Goal: Task Accomplishment & Management: Manage account settings

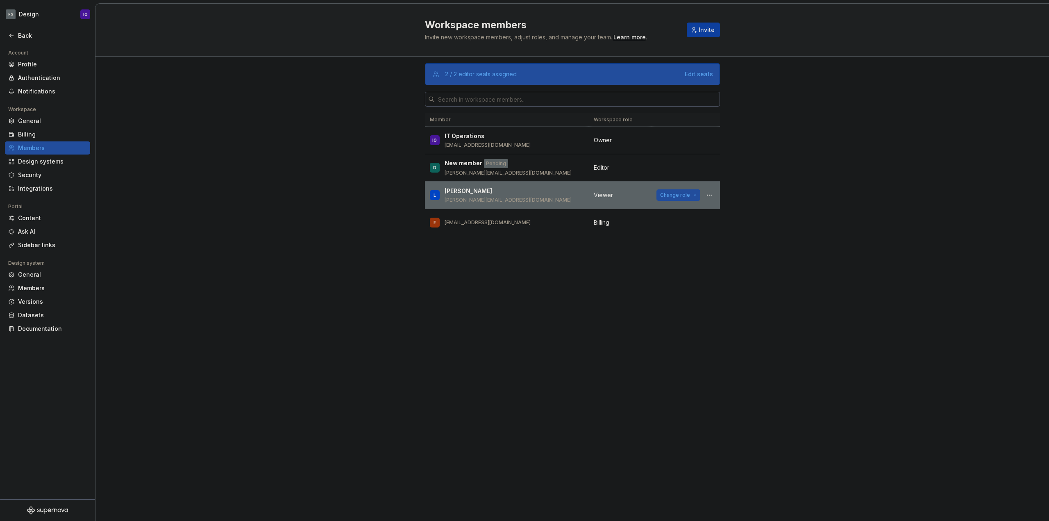
click at [675, 195] on span "Change role" at bounding box center [675, 195] width 30 height 7
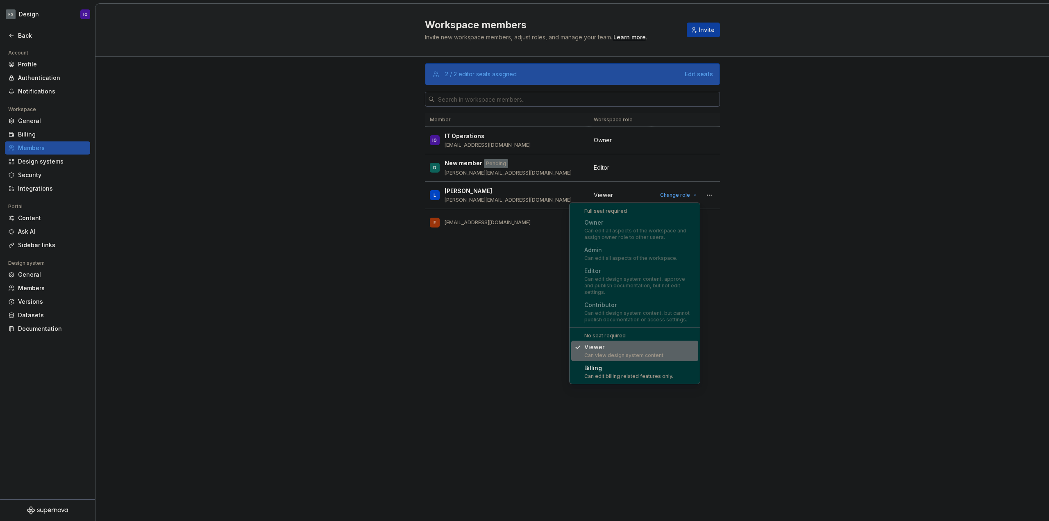
click at [485, 270] on div "2 / 2 editor seats assigned Edit seats Member Workspace role IO IT Operations i…" at bounding box center [572, 273] width 295 height 433
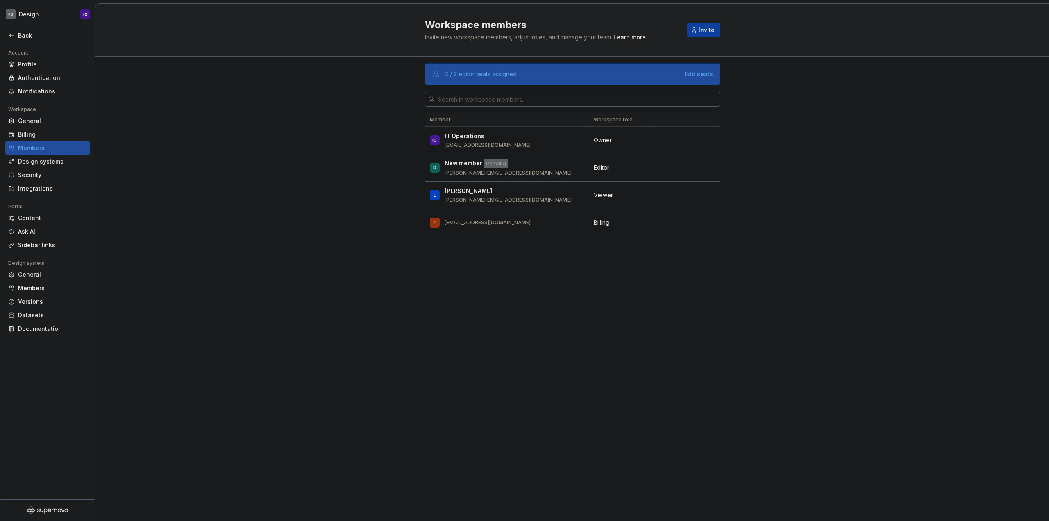
click at [694, 73] on div "Edit seats" at bounding box center [699, 74] width 28 height 8
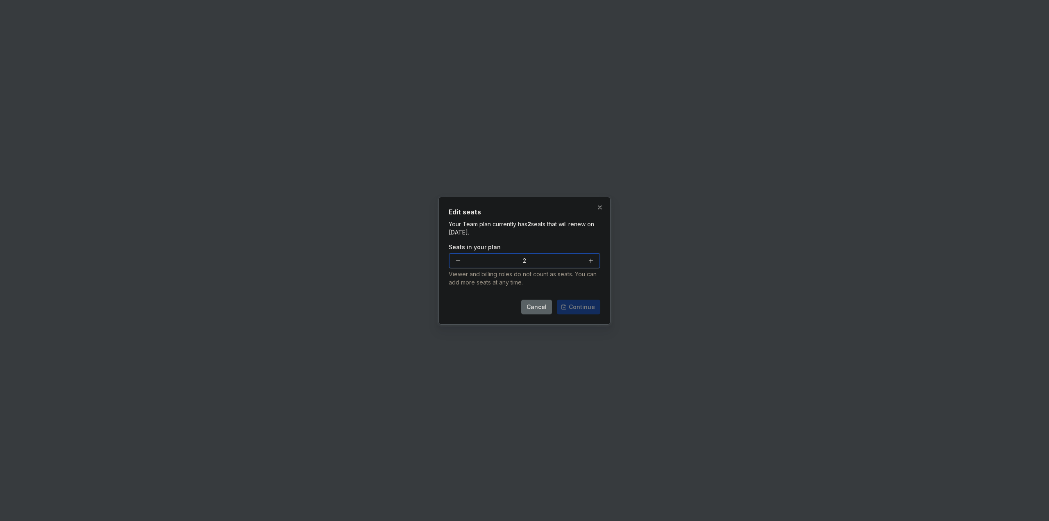
click at [588, 259] on button "button" at bounding box center [591, 260] width 15 height 15
type input "3"
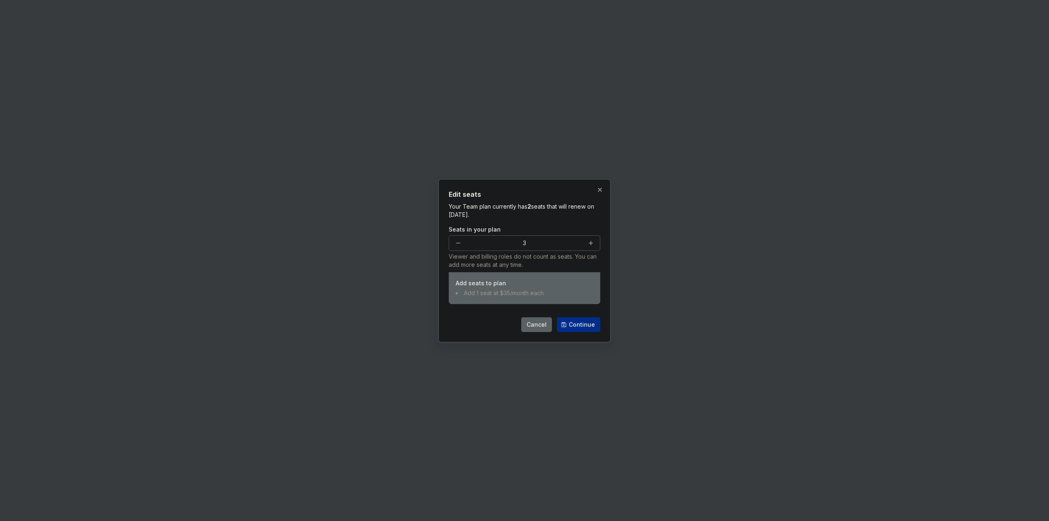
click at [584, 323] on span "Continue" at bounding box center [582, 325] width 26 height 8
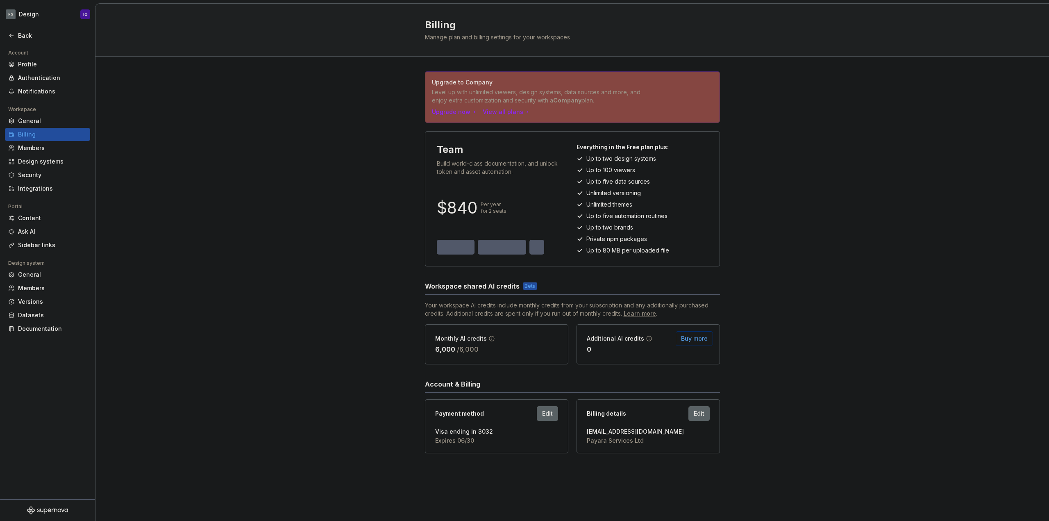
click at [302, 215] on div "Upgrade to Company Level up with unlimited viewers, design systems, data source…" at bounding box center [572, 271] width 954 height 428
click at [256, 177] on div "Upgrade to Company Level up with unlimited viewers, design systems, data source…" at bounding box center [572, 271] width 954 height 428
click at [457, 93] on p "Level up with unlimited viewers, design systems, data sources and more, and enj…" at bounding box center [544, 96] width 224 height 16
click at [40, 149] on div "Members" at bounding box center [52, 148] width 69 height 8
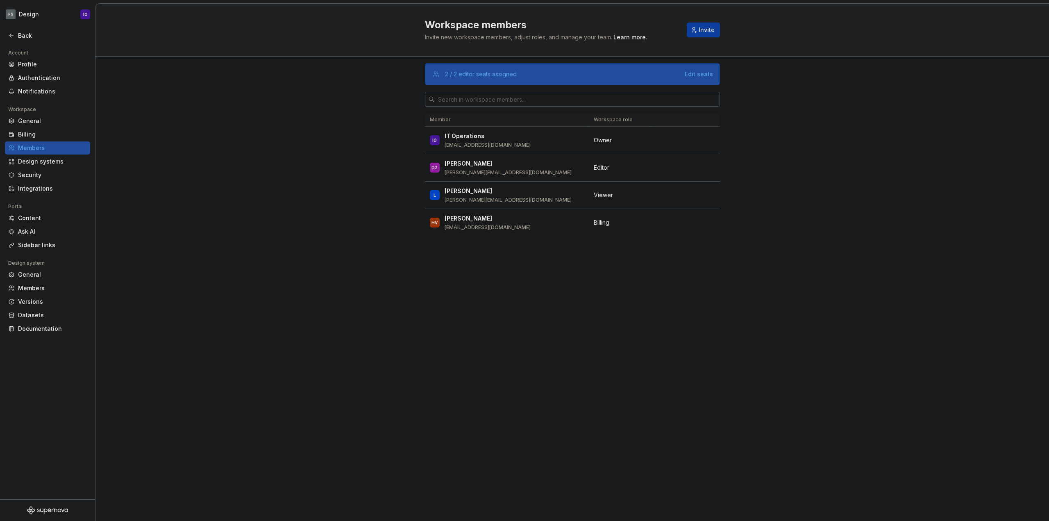
click at [361, 155] on div "2 / 2 editor seats assigned Edit seats Member Workspace role IO IT Operations i…" at bounding box center [572, 289] width 954 height 464
click at [250, 241] on div "2 / 2 editor seats assigned Edit seats Member Workspace role IO IT Operations i…" at bounding box center [572, 289] width 954 height 464
click at [705, 73] on div "Edit seats" at bounding box center [699, 74] width 28 height 8
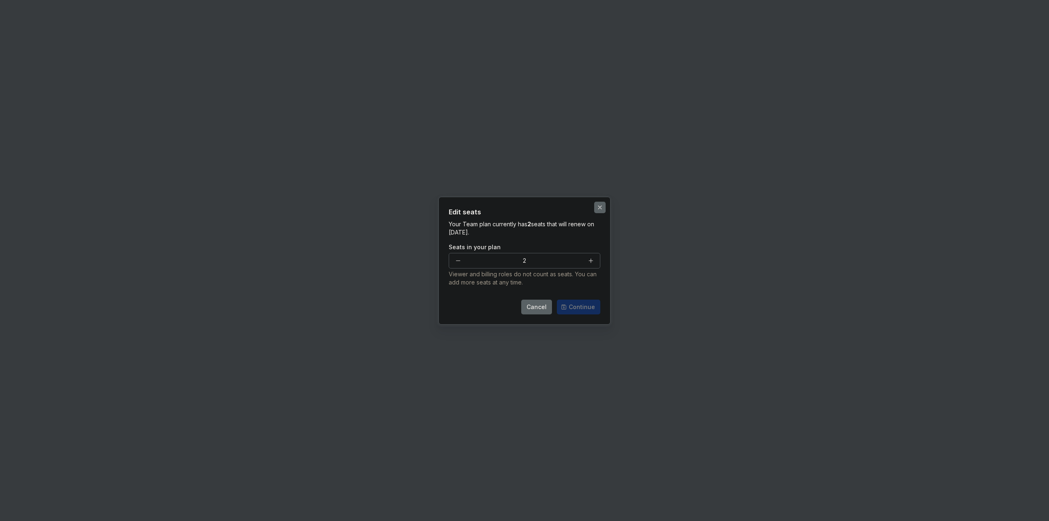
click at [600, 208] on button "button" at bounding box center [599, 207] width 11 height 11
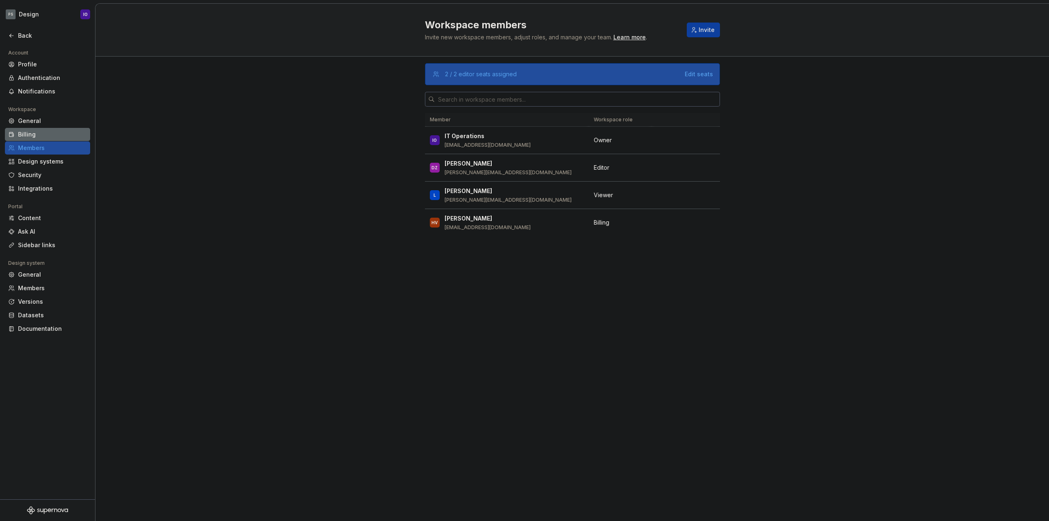
click at [38, 132] on div "Billing" at bounding box center [52, 134] width 69 height 8
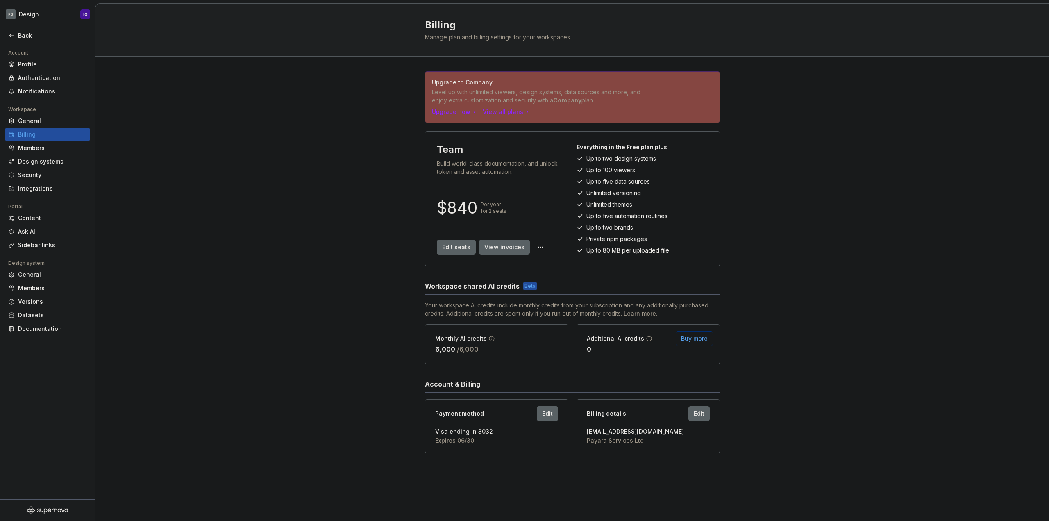
click at [331, 147] on div "Upgrade to Company Level up with unlimited viewers, design systems, data source…" at bounding box center [572, 271] width 954 height 428
drag, startPoint x: 575, startPoint y: 104, endPoint x: 350, endPoint y: 117, distance: 225.8
click at [350, 117] on div "Upgrade to Company Level up with unlimited viewers, design systems, data source…" at bounding box center [572, 271] width 954 height 428
click at [359, 116] on div "Upgrade to Company Level up with unlimited viewers, design systems, data source…" at bounding box center [572, 271] width 954 height 428
click at [510, 112] on div "View all plans" at bounding box center [507, 112] width 48 height 8
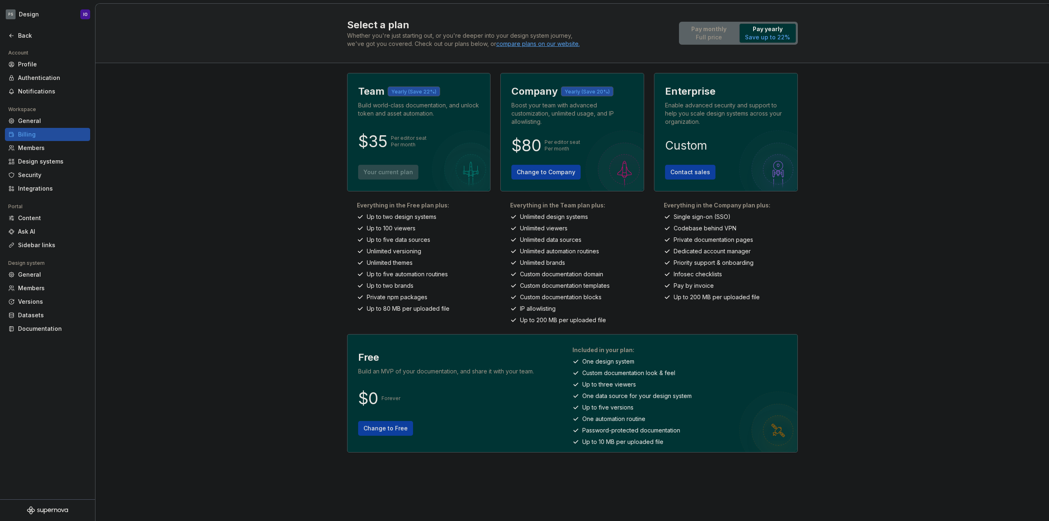
click at [283, 143] on div "Select a plan Whether you're just starting out, or you're deeper into your desi…" at bounding box center [572, 262] width 954 height 517
click at [291, 187] on div "Select a plan Whether you're just starting out, or you're deeper into your desi…" at bounding box center [572, 262] width 954 height 517
click at [280, 155] on div "Select a plan Whether you're just starting out, or you're deeper into your desi…" at bounding box center [572, 262] width 954 height 517
click at [35, 150] on div "Members" at bounding box center [52, 148] width 69 height 8
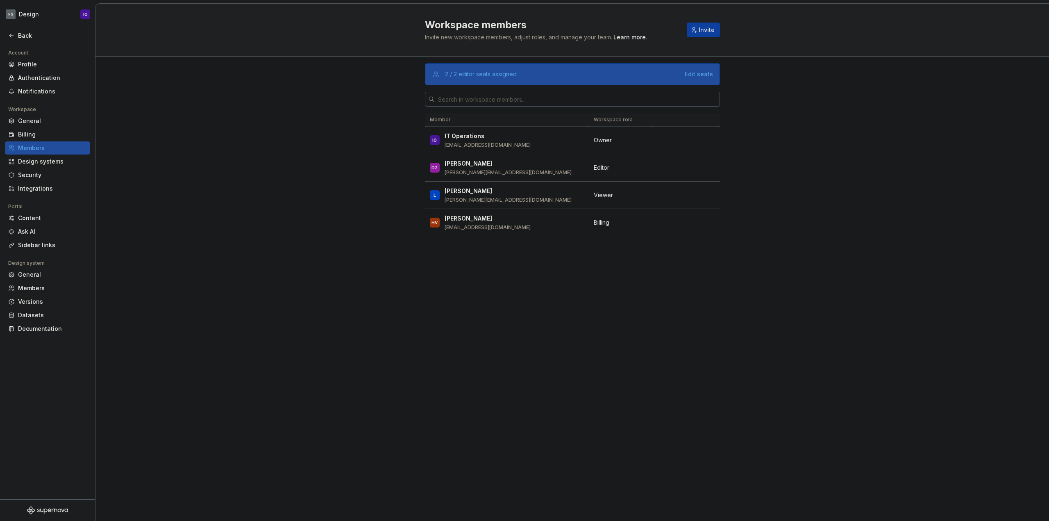
click at [314, 150] on div "2 / 2 editor seats assigned Edit seats Member Workspace role IO IT Operations i…" at bounding box center [572, 289] width 954 height 464
click at [312, 153] on div "2 / 3 editor seats assigned Edit seats Member Workspace role IO IT Operations i…" at bounding box center [572, 289] width 954 height 464
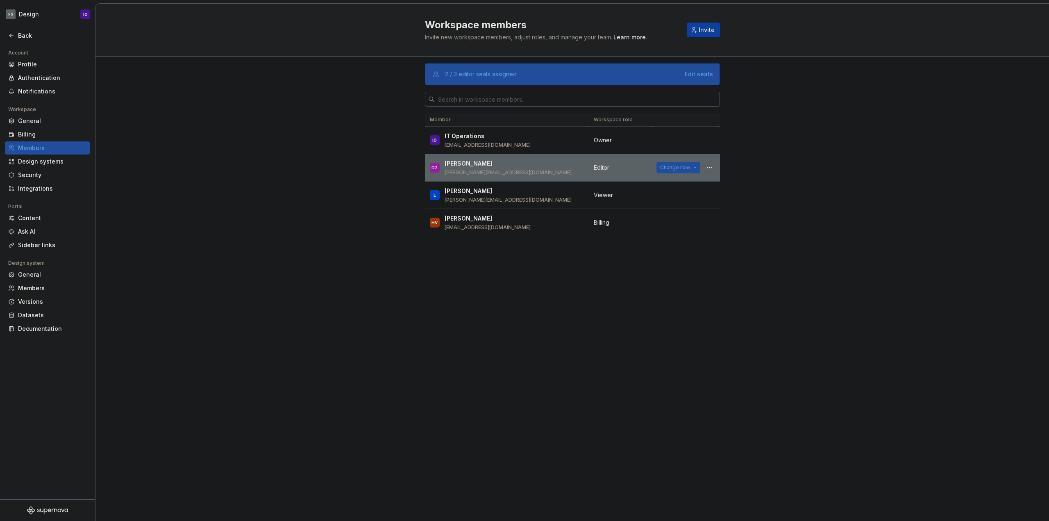
click at [680, 170] on span "Change role" at bounding box center [675, 167] width 30 height 7
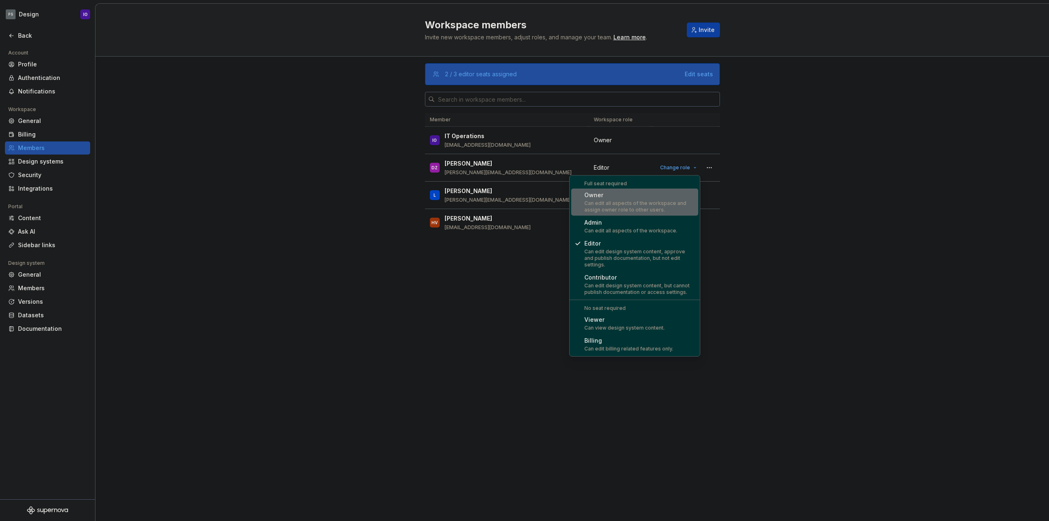
click at [276, 168] on div "2 / 3 editor seats assigned Edit seats Member Workspace role IO IT Operations i…" at bounding box center [572, 289] width 954 height 464
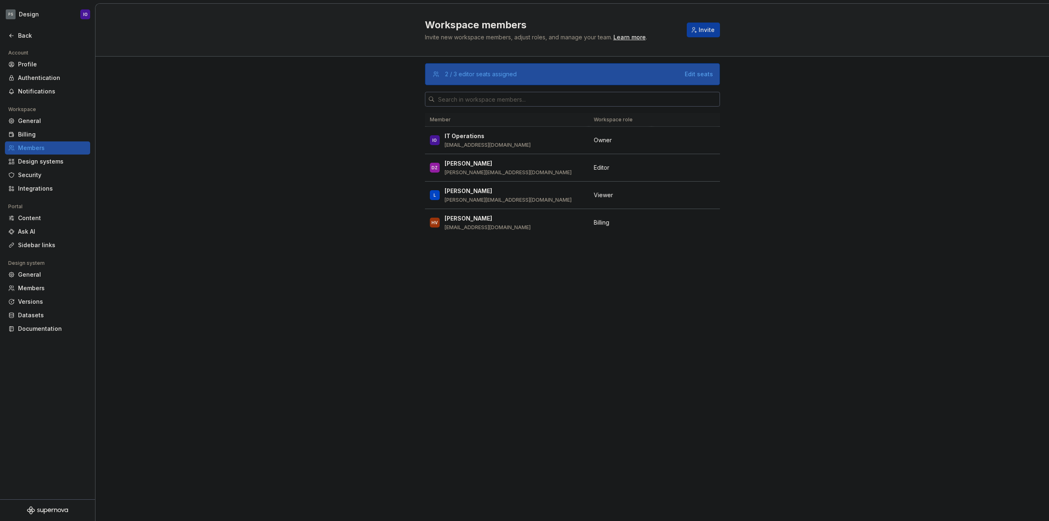
click at [282, 168] on div "2 / 3 editor seats assigned Edit seats Member Workspace role IO IT Operations i…" at bounding box center [572, 289] width 954 height 464
click at [707, 75] on div "Edit seats" at bounding box center [699, 74] width 28 height 8
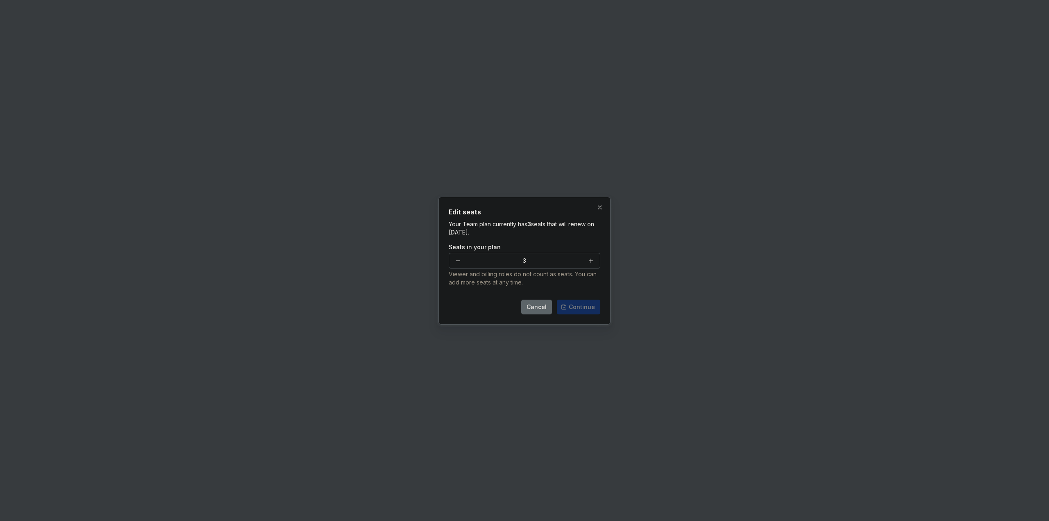
click at [547, 310] on span "Cancel" at bounding box center [537, 307] width 20 height 8
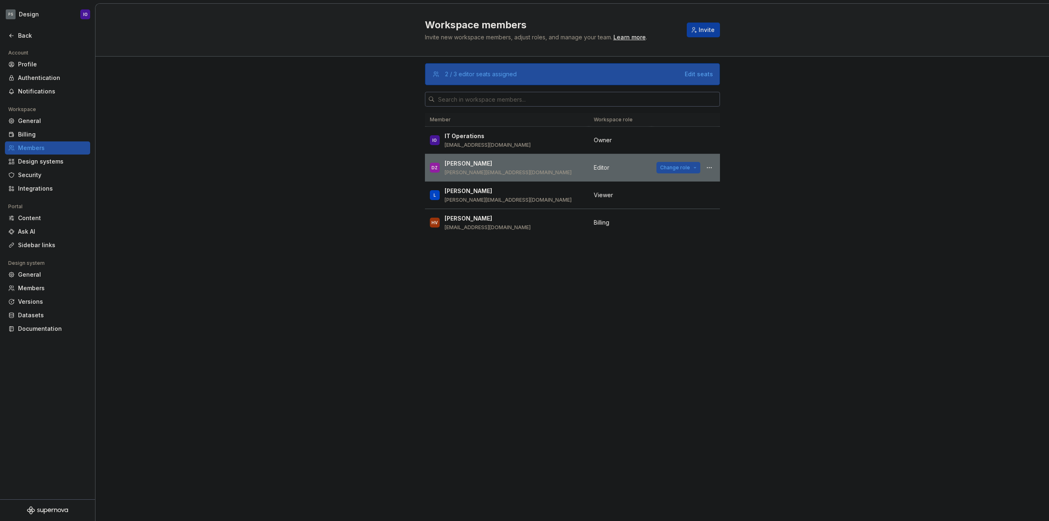
click at [675, 166] on span "Change role" at bounding box center [675, 167] width 30 height 7
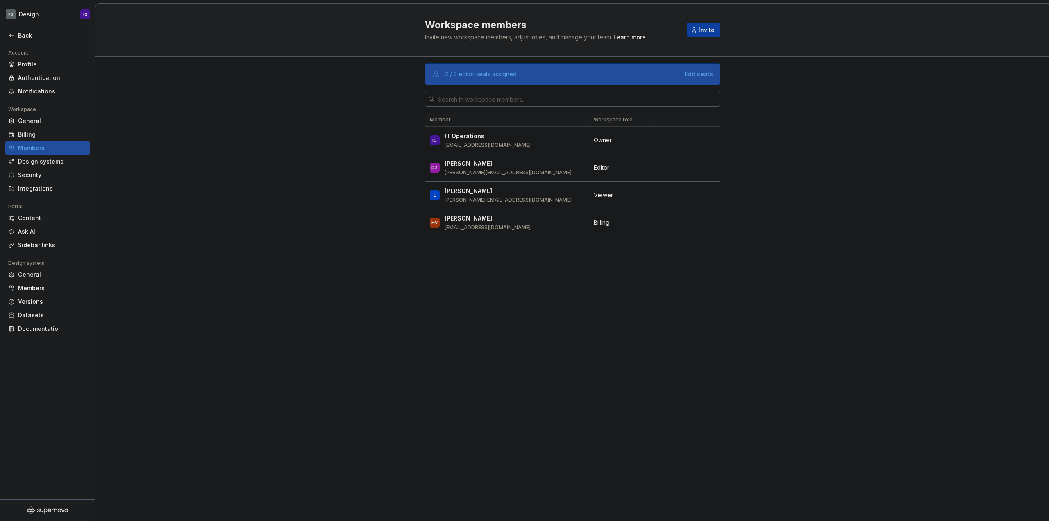
drag, startPoint x: 239, startPoint y: 191, endPoint x: 256, endPoint y: 191, distance: 17.6
click at [241, 191] on div "2 / 3 editor seats assigned Edit seats Member Workspace role IO IT Operations i…" at bounding box center [572, 289] width 954 height 464
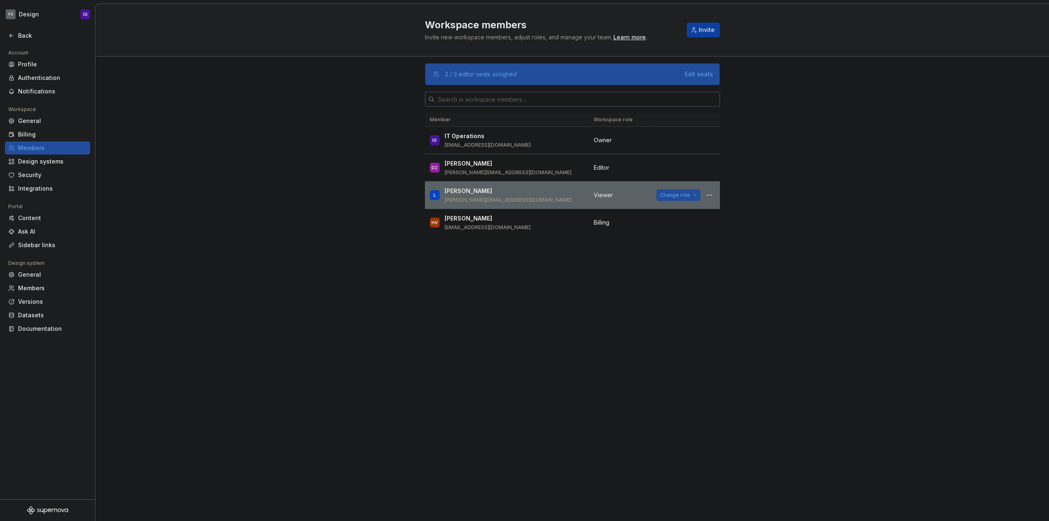
click at [664, 194] on span "Change role" at bounding box center [675, 195] width 30 height 7
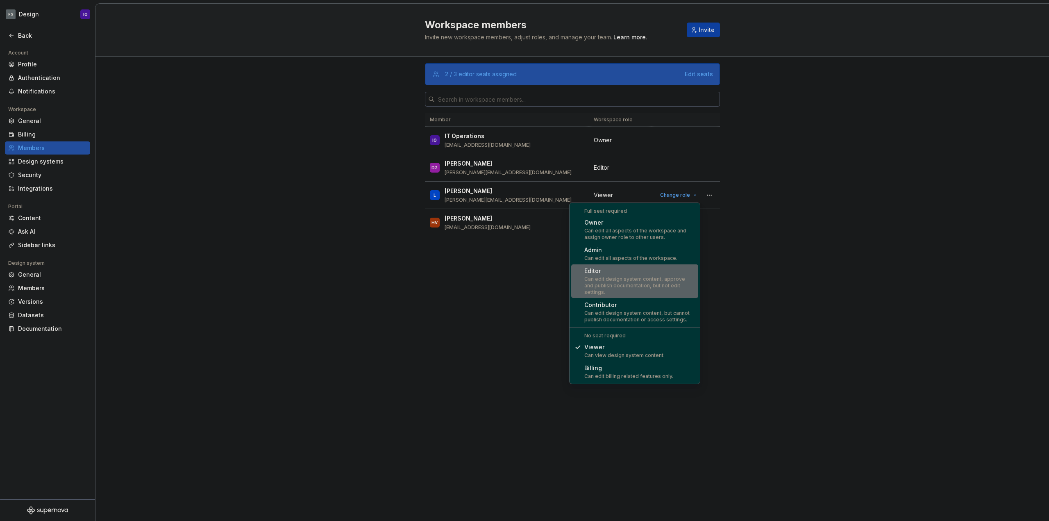
click at [631, 271] on div "Editor" at bounding box center [639, 271] width 111 height 8
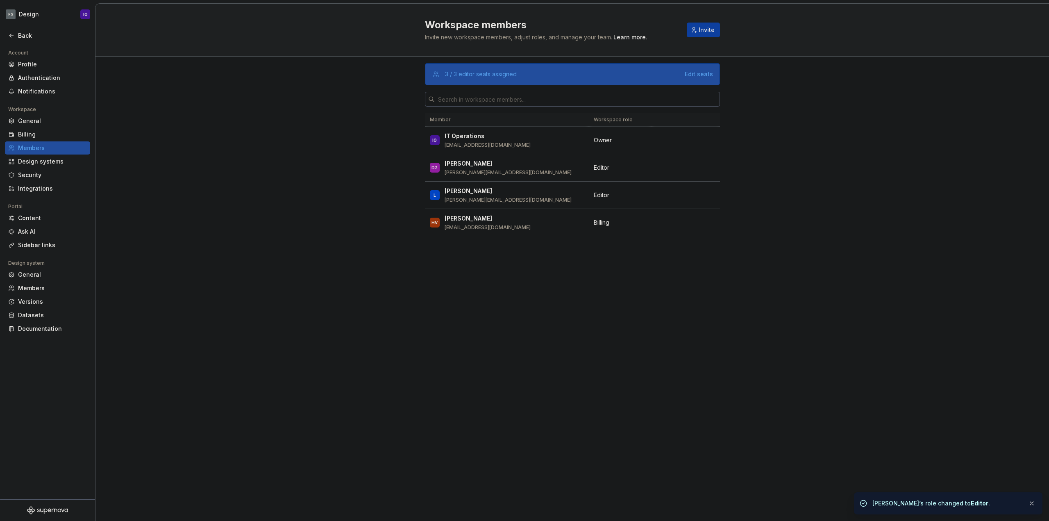
click at [236, 129] on div "3 / 3 editor seats assigned Edit seats Member Workspace role IO IT Operations i…" at bounding box center [572, 289] width 954 height 464
click at [55, 131] on div "Billing" at bounding box center [52, 134] width 69 height 8
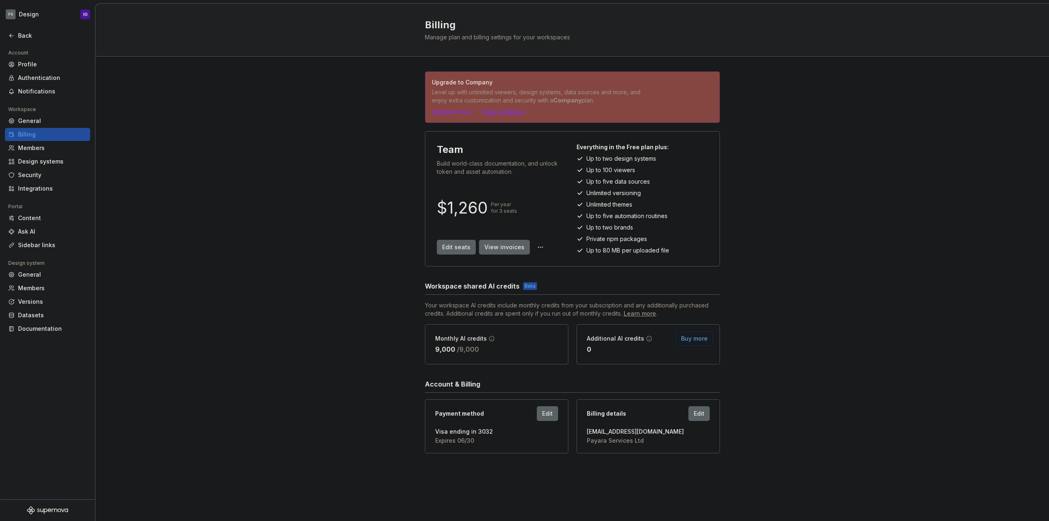
click at [504, 113] on div "View all plans" at bounding box center [507, 112] width 48 height 8
click at [239, 146] on div "Upgrade to Company Level up with unlimited viewers, design systems, data source…" at bounding box center [572, 271] width 954 height 428
click at [44, 146] on div "Members" at bounding box center [52, 148] width 69 height 8
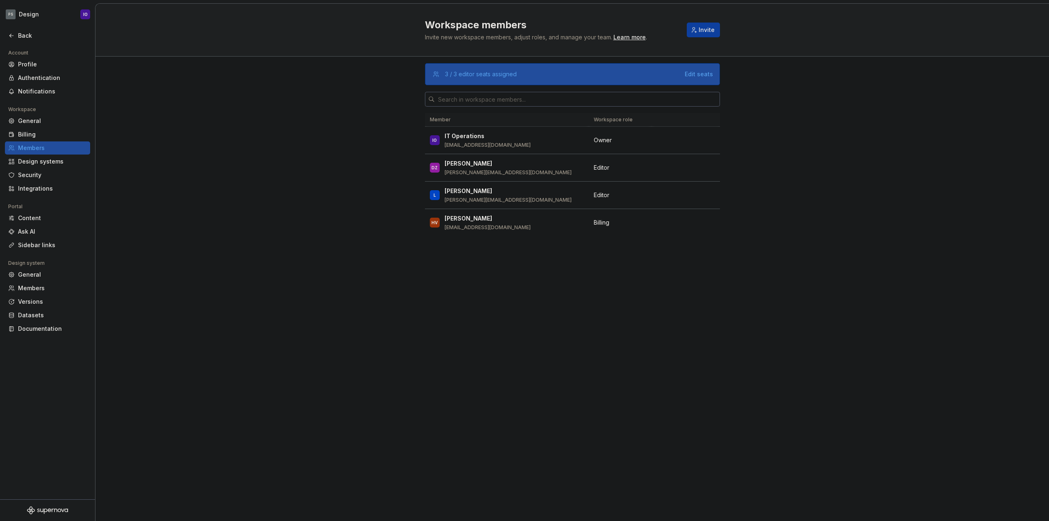
click at [319, 184] on div "3 / 3 editor seats assigned Edit seats Member Workspace role IO IT Operations i…" at bounding box center [572, 289] width 954 height 464
click at [269, 115] on div "3 / 3 editor seats assigned Edit seats Member Workspace role IO IT Operations i…" at bounding box center [572, 289] width 954 height 464
drag, startPoint x: 298, startPoint y: 171, endPoint x: 314, endPoint y: 215, distance: 47.1
click at [297, 175] on div "3 / 3 editor seats assigned Edit seats Member Workspace role IO IT Operations i…" at bounding box center [572, 289] width 954 height 464
click at [39, 277] on div "General" at bounding box center [52, 275] width 69 height 8
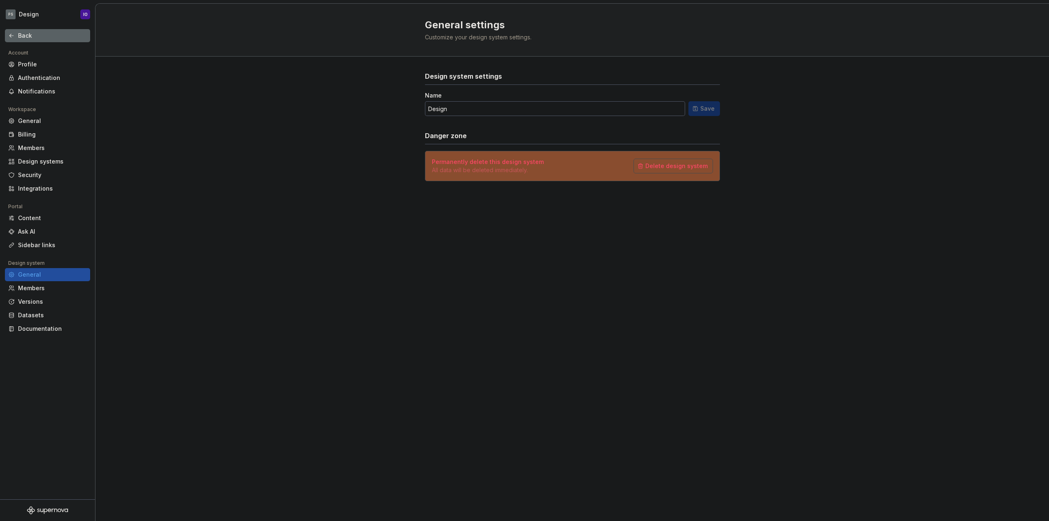
click at [43, 42] on div "Back" at bounding box center [47, 35] width 85 height 13
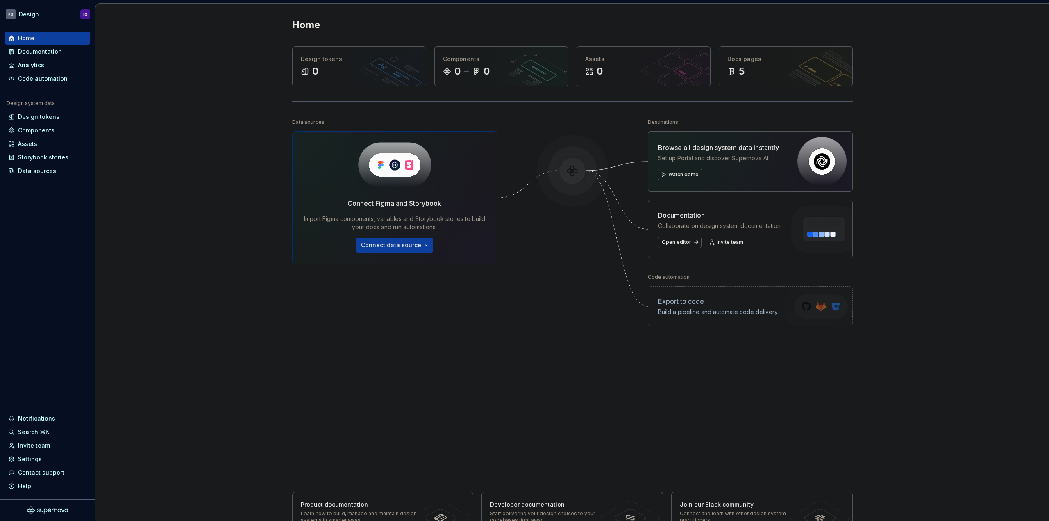
click at [329, 350] on div "Data sources Connect Figma and Storybook Import Figma components, variables and…" at bounding box center [394, 272] width 205 height 313
click at [44, 456] on div "Settings" at bounding box center [47, 459] width 79 height 8
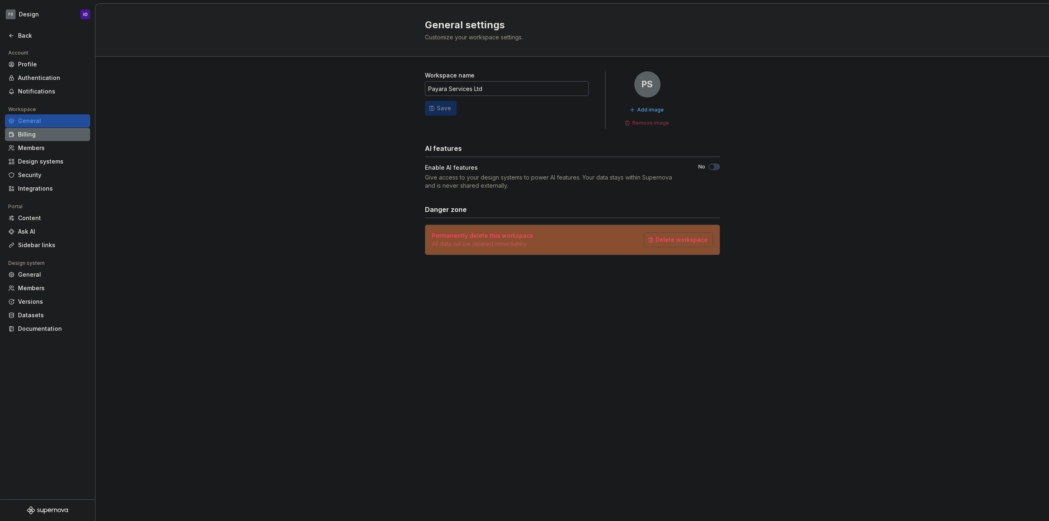
click at [60, 138] on div "Billing" at bounding box center [52, 134] width 69 height 8
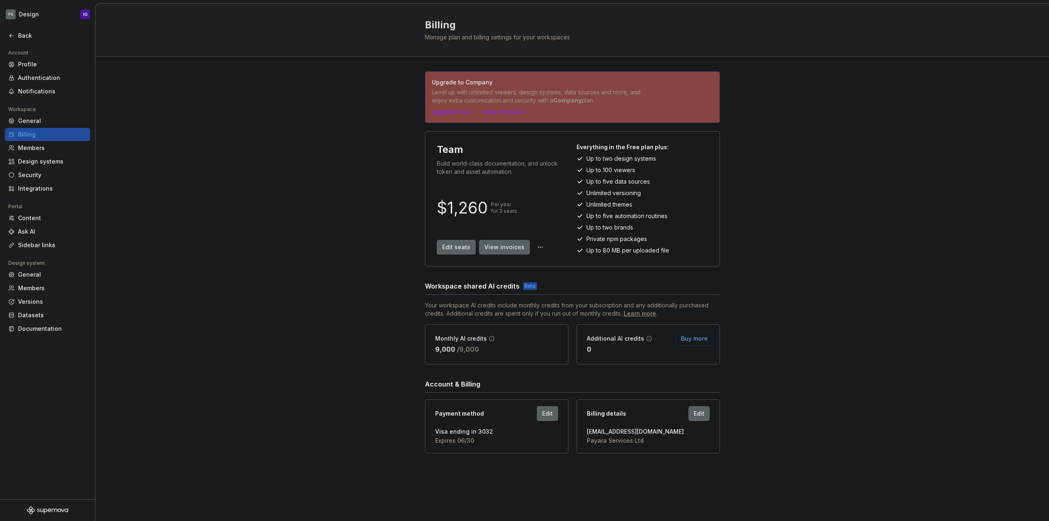
click at [328, 213] on div "Upgrade to Company Level up with unlimited viewers, design systems, data source…" at bounding box center [572, 271] width 954 height 428
drag, startPoint x: 564, startPoint y: 111, endPoint x: 401, endPoint y: 74, distance: 166.9
click at [401, 74] on div "Upgrade to Company Level up with unlimited viewers, design systems, data source…" at bounding box center [572, 271] width 954 height 428
click at [272, 137] on div "Upgrade to Company Level up with unlimited viewers, design systems, data source…" at bounding box center [572, 271] width 954 height 428
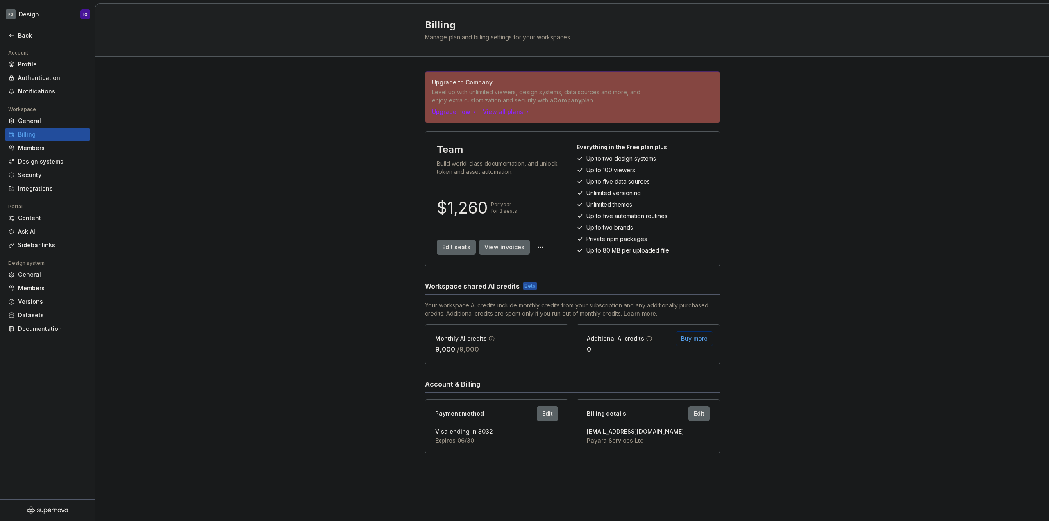
click at [306, 246] on div "Upgrade to Company Level up with unlimited viewers, design systems, data source…" at bounding box center [572, 271] width 954 height 428
click at [43, 125] on div "General" at bounding box center [52, 121] width 69 height 8
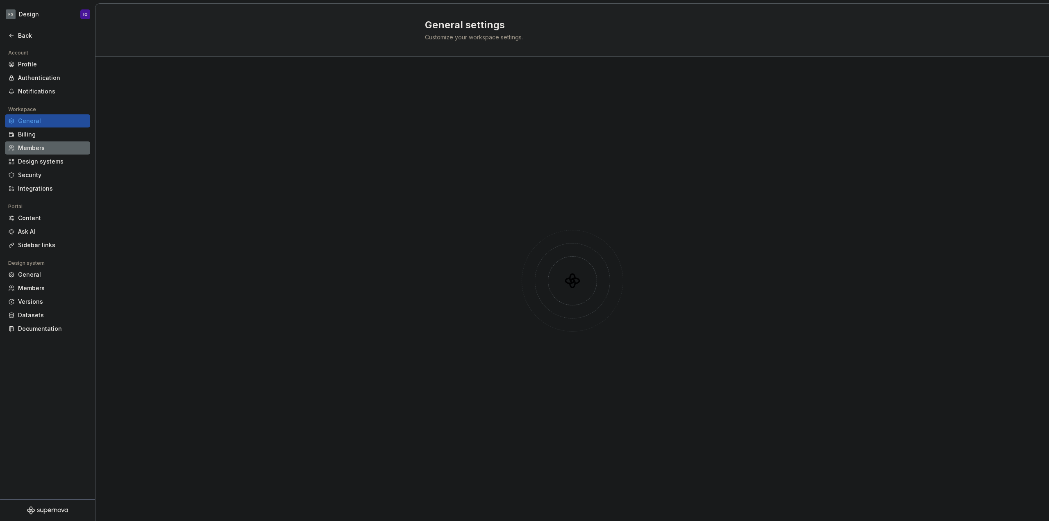
click at [38, 145] on div "Members" at bounding box center [52, 148] width 69 height 8
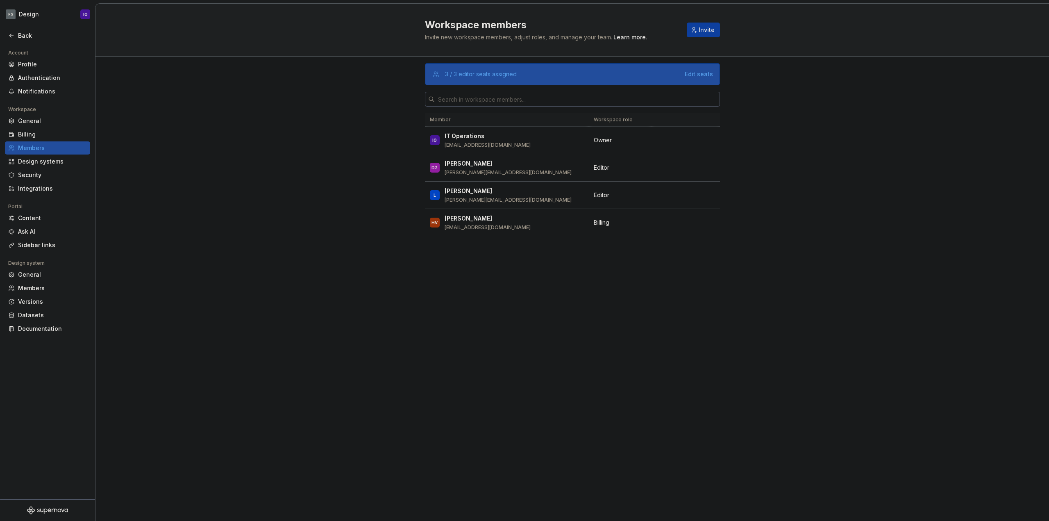
click at [797, 296] on div "3 / 3 editor seats assigned Edit seats Member Workspace role IO IT Operations i…" at bounding box center [572, 289] width 954 height 464
click at [776, 299] on div "3 / 3 editor seats assigned Edit seats Member Workspace role IO IT Operations i…" at bounding box center [572, 289] width 954 height 464
click at [360, 336] on div "3 / 3 editor seats assigned Edit seats Member Workspace role IO IT Operations i…" at bounding box center [572, 289] width 954 height 464
click at [303, 205] on div "3 / 3 editor seats assigned Edit seats Member Workspace role IO IT Operations i…" at bounding box center [572, 289] width 954 height 464
click at [276, 302] on div "3 / 3 editor seats assigned Edit seats Member Workspace role IO IT Operations i…" at bounding box center [572, 289] width 954 height 464
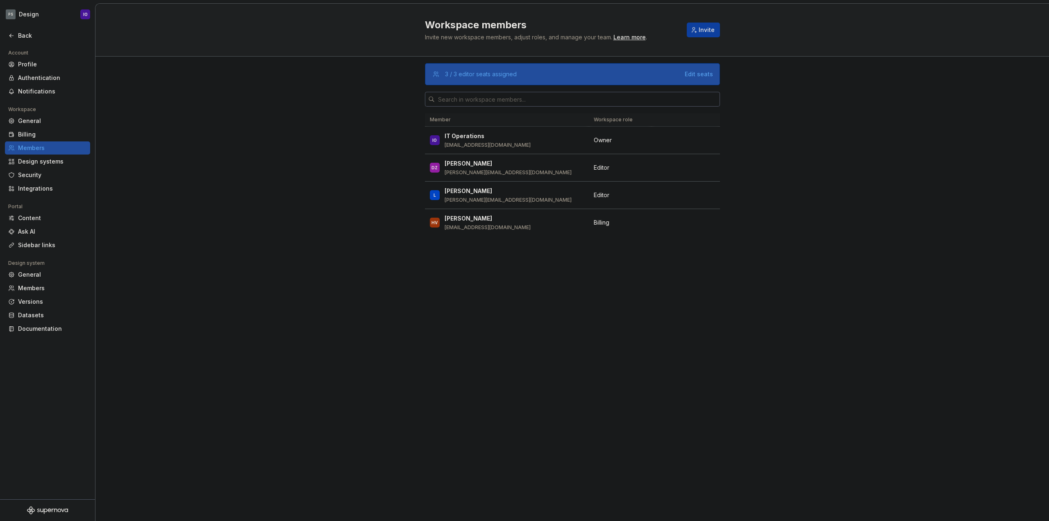
click at [252, 372] on div "3 / 3 editor seats assigned Edit seats Member Workspace role IO IT Operations i…" at bounding box center [572, 289] width 954 height 464
click at [29, 60] on div "Profile" at bounding box center [52, 64] width 69 height 8
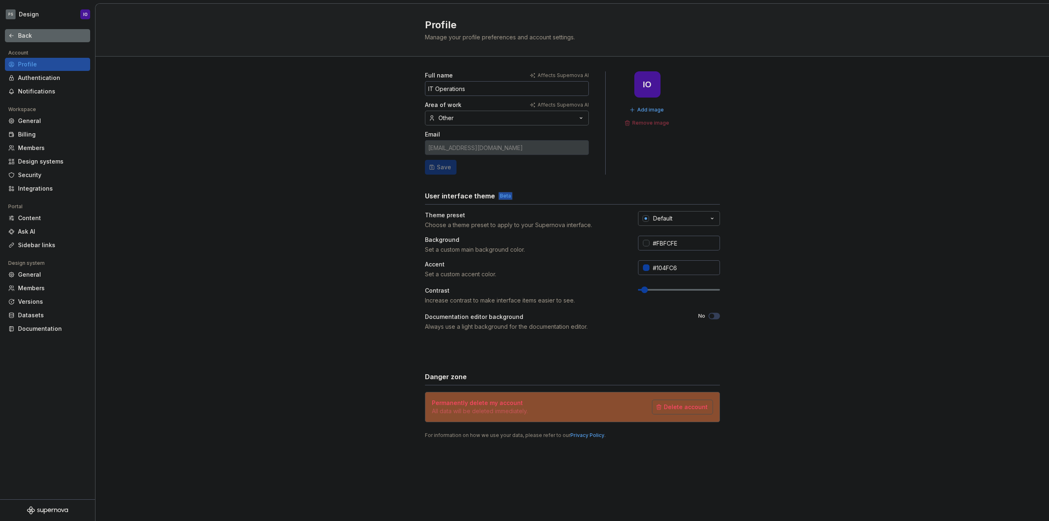
click at [22, 42] on div "Back" at bounding box center [47, 35] width 85 height 13
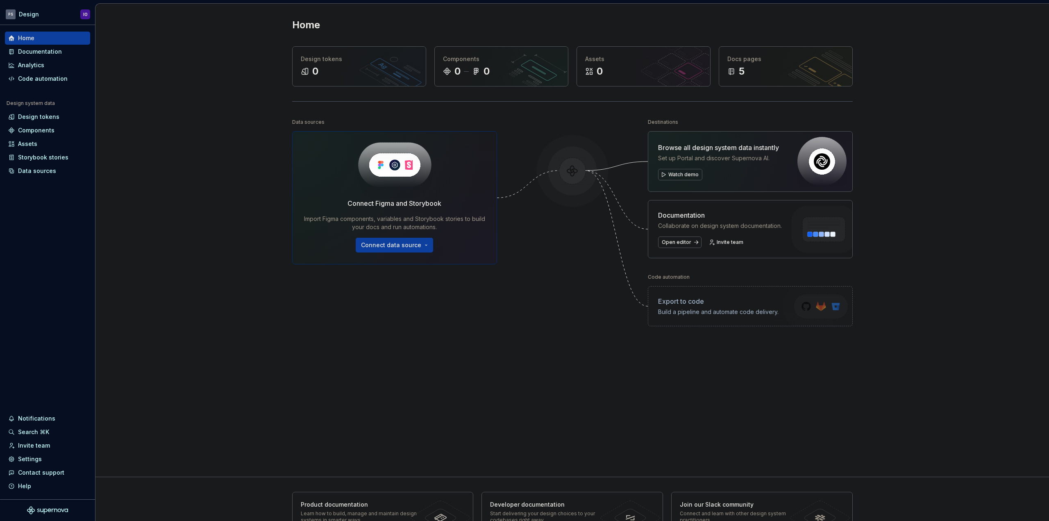
click at [164, 62] on div "Home Design tokens 0 Components 0 0 Assets 0 Docs pages 5 Data sources Connect …" at bounding box center [572, 240] width 954 height 473
click at [38, 457] on div "Settings" at bounding box center [30, 459] width 24 height 8
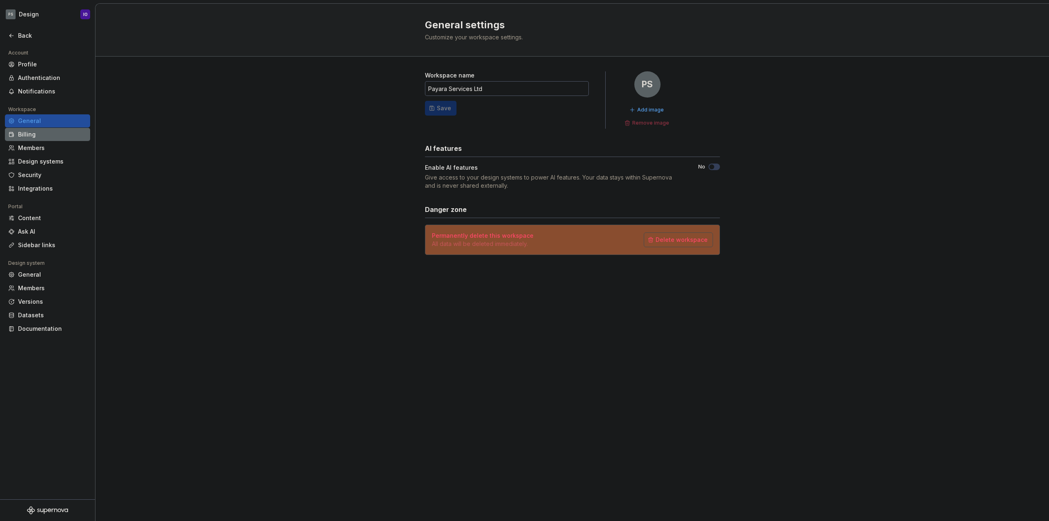
click at [44, 131] on div "Billing" at bounding box center [52, 134] width 69 height 8
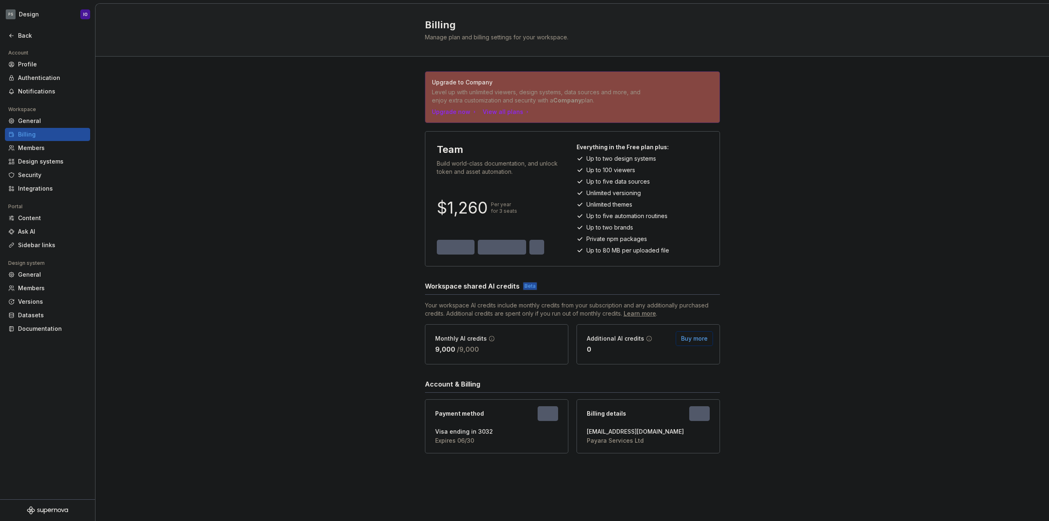
click at [281, 174] on div "Upgrade to Company Level up with unlimited viewers, design systems, data source…" at bounding box center [572, 271] width 954 height 428
drag, startPoint x: 500, startPoint y: 430, endPoint x: 423, endPoint y: 434, distance: 77.2
click at [424, 434] on div "Upgrade to Company Level up with unlimited viewers, design systems, data source…" at bounding box center [572, 271] width 954 height 428
copy span "Visa ending in 3032"
drag, startPoint x: 342, startPoint y: 126, endPoint x: 536, endPoint y: 47, distance: 209.4
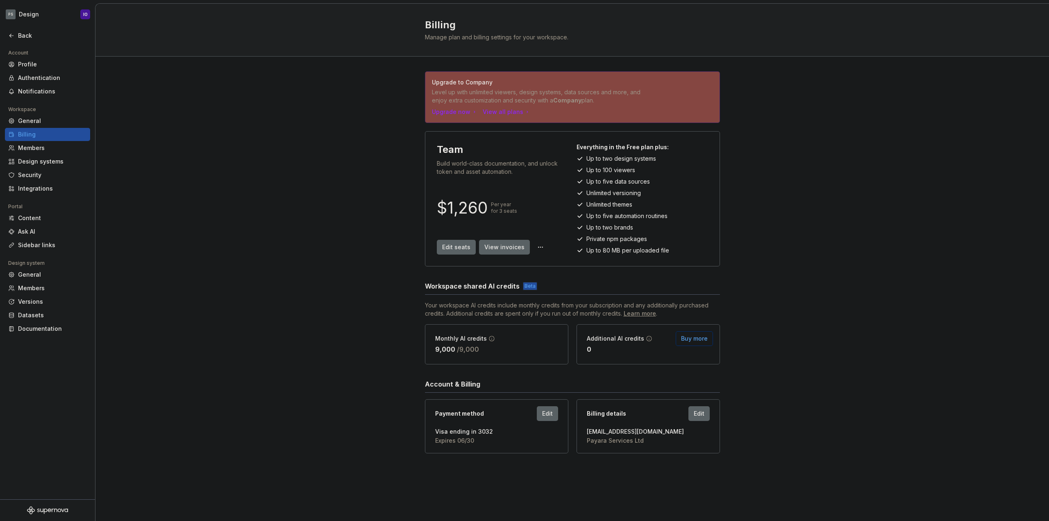
click at [343, 126] on div "Upgrade to Company Level up with unlimited viewers, design systems, data source…" at bounding box center [572, 271] width 954 height 428
click at [45, 155] on div "Design systems" at bounding box center [47, 161] width 85 height 13
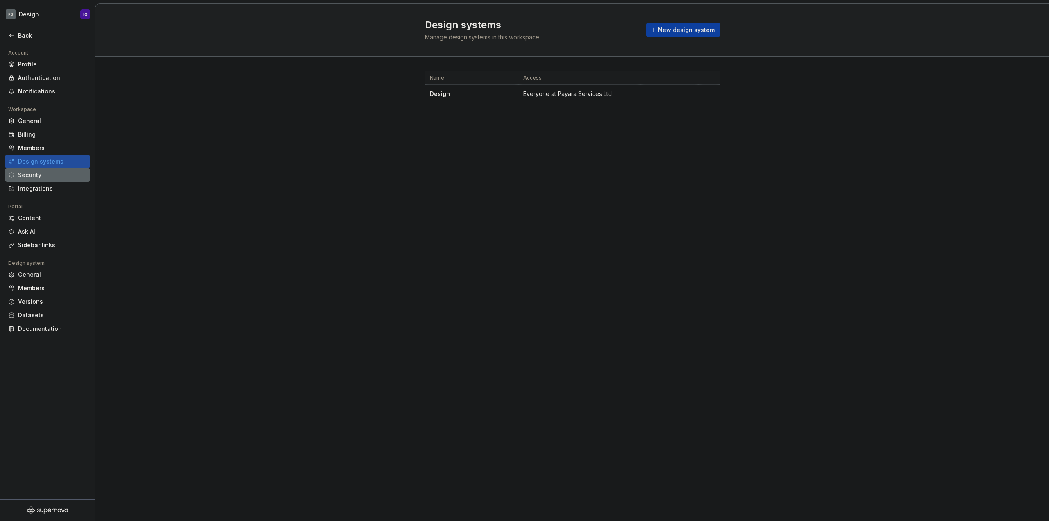
click at [39, 172] on div "Security" at bounding box center [52, 175] width 69 height 8
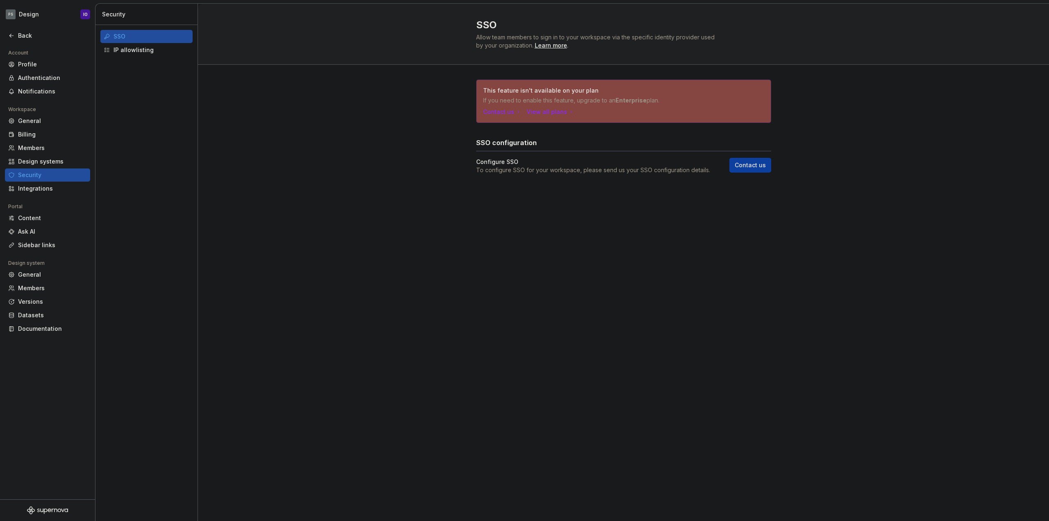
click at [348, 133] on div "This feature isn't available on your plan If you need to enable this feature, u…" at bounding box center [623, 135] width 851 height 141
drag, startPoint x: 553, startPoint y: 110, endPoint x: 375, endPoint y: 99, distance: 179.0
click at [375, 99] on div "This feature isn't available on your plan If you need to enable this feature, u…" at bounding box center [623, 135] width 851 height 141
click at [421, 91] on div "This feature isn't available on your plan If you need to enable this feature, u…" at bounding box center [623, 135] width 851 height 141
drag, startPoint x: 421, startPoint y: 76, endPoint x: 620, endPoint y: 167, distance: 218.4
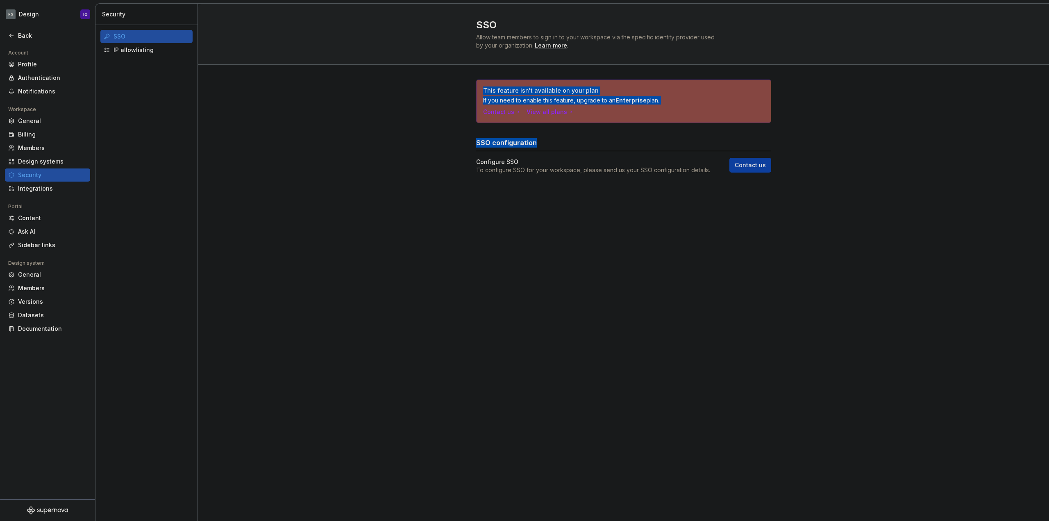
click at [636, 138] on div "This feature isn't available on your plan If you need to enable this feature, u…" at bounding box center [623, 135] width 851 height 141
click at [407, 241] on div "SSO Allow team members to sign in to your workspace via the specific identity p…" at bounding box center [623, 262] width 851 height 517
drag, startPoint x: 490, startPoint y: 96, endPoint x: 577, endPoint y: 151, distance: 102.2
click at [559, 132] on div "This feature isn't available on your plan If you need to enable this feature, u…" at bounding box center [623, 127] width 295 height 95
drag, startPoint x: 594, startPoint y: 176, endPoint x: 604, endPoint y: 173, distance: 10.2
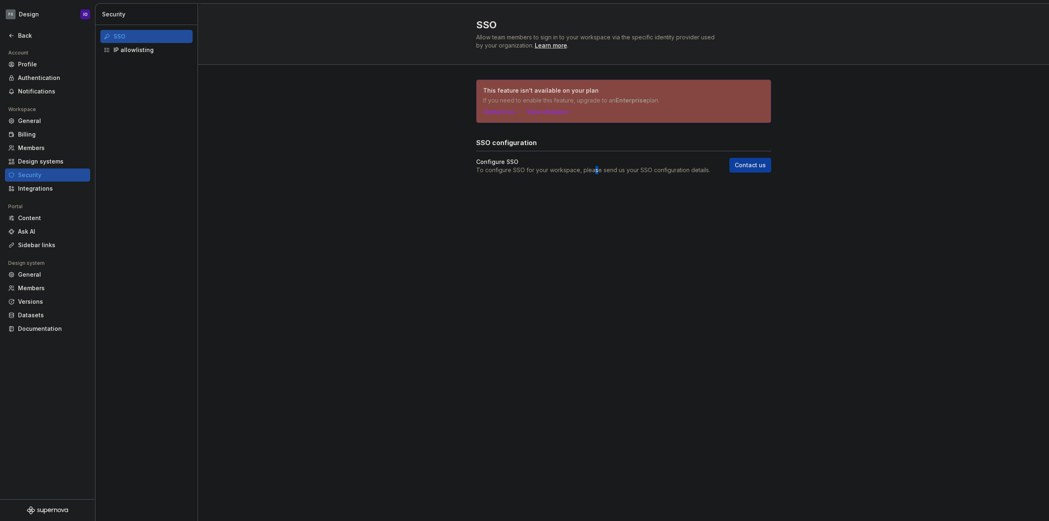
click at [595, 176] on div "This feature isn't available on your plan If you need to enable this feature, u…" at bounding box center [623, 135] width 295 height 141
click at [611, 172] on p "To configure SSO for your workspace, please send us your SSO configuration deta…" at bounding box center [593, 170] width 234 height 8
drag, startPoint x: 605, startPoint y: 114, endPoint x: 458, endPoint y: 106, distance: 146.5
click at [458, 106] on div "This feature isn't available on your plan If you need to enable this feature, u…" at bounding box center [623, 135] width 851 height 141
drag, startPoint x: 493, startPoint y: 93, endPoint x: 592, endPoint y: 121, distance: 102.5
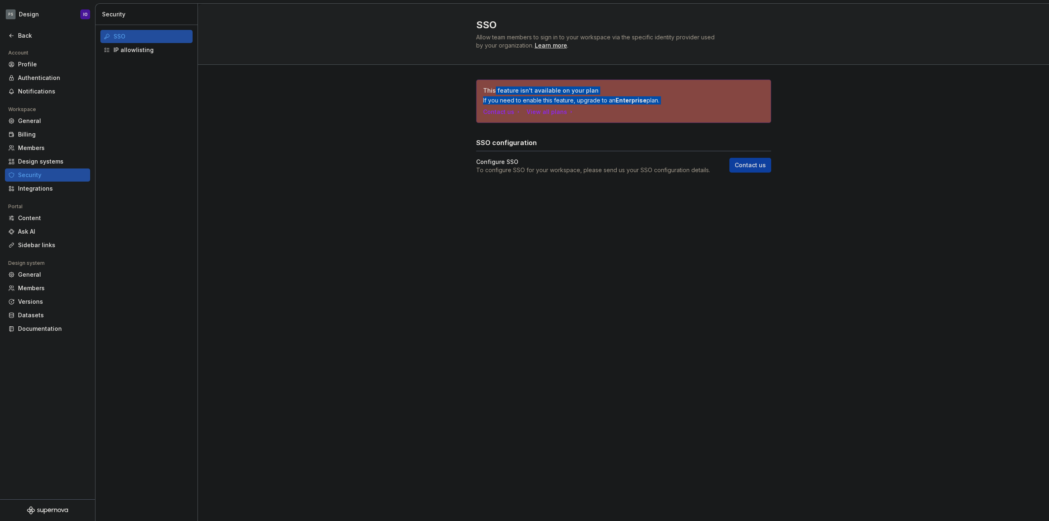
click at [592, 121] on div "This feature isn't available on your plan If you need to enable this feature, u…" at bounding box center [624, 101] width 294 height 43
click at [924, 84] on div "This feature isn't available on your plan If you need to enable this feature, u…" at bounding box center [623, 135] width 851 height 141
click at [1002, 48] on div "SSO Allow team members to sign in to your workspace via the specific identity p…" at bounding box center [623, 34] width 851 height 61
click at [336, 184] on div "This feature isn't available on your plan If you need to enable this feature, u…" at bounding box center [623, 135] width 851 height 141
